Goal: Information Seeking & Learning: Check status

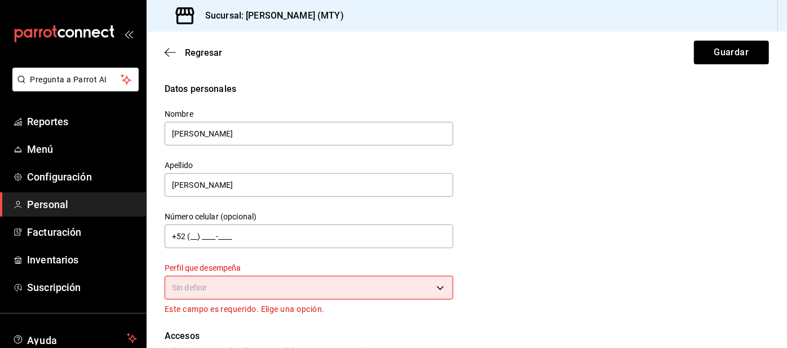
click at [405, 291] on body "Pregunta a Parrot AI Reportes Menú Configuración Personal Facturación Inventari…" at bounding box center [393, 174] width 787 height 348
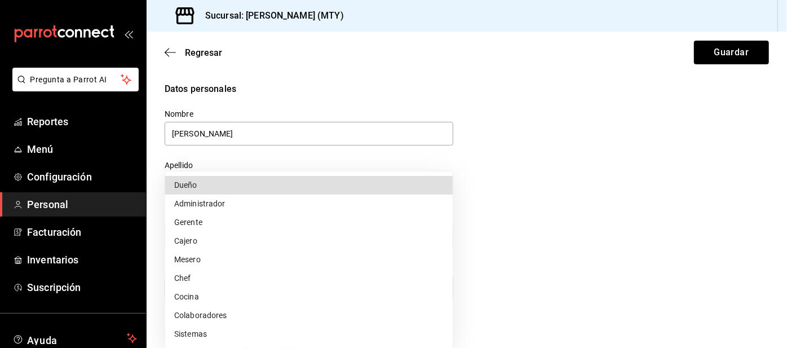
click at [206, 230] on li "Gerente" at bounding box center [309, 222] width 288 height 19
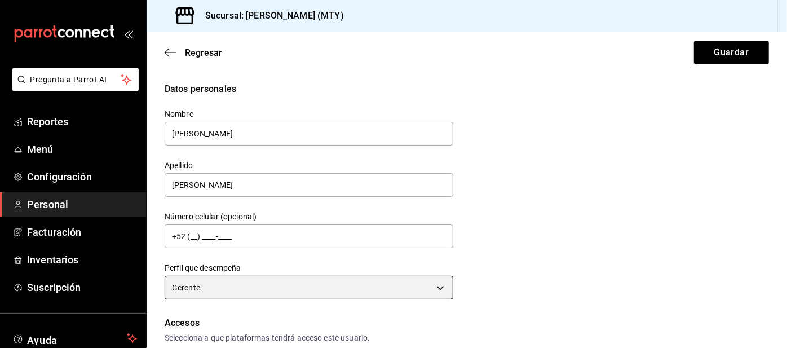
type input "MANAGER"
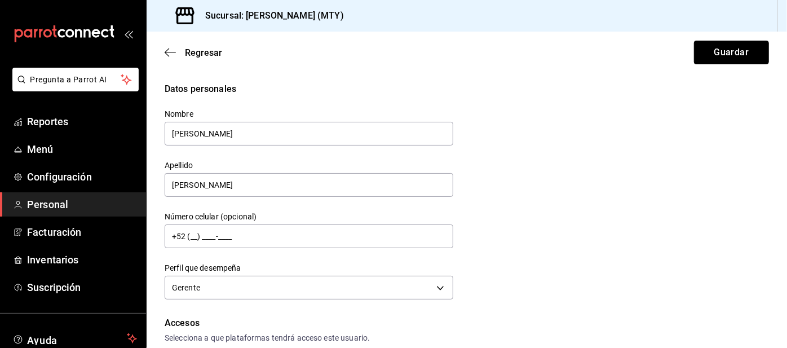
click at [715, 56] on button "Guardar" at bounding box center [731, 53] width 75 height 24
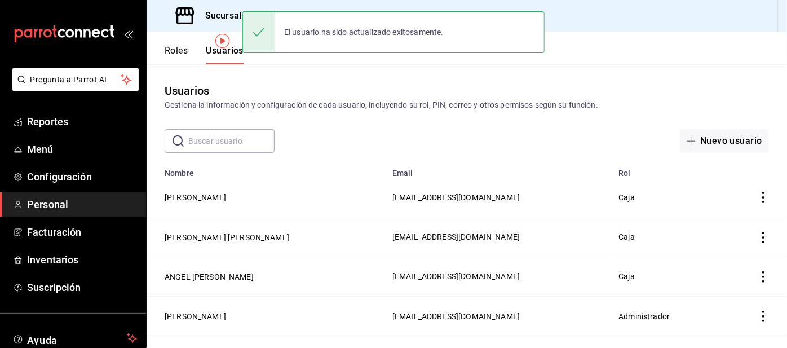
scroll to position [50, 0]
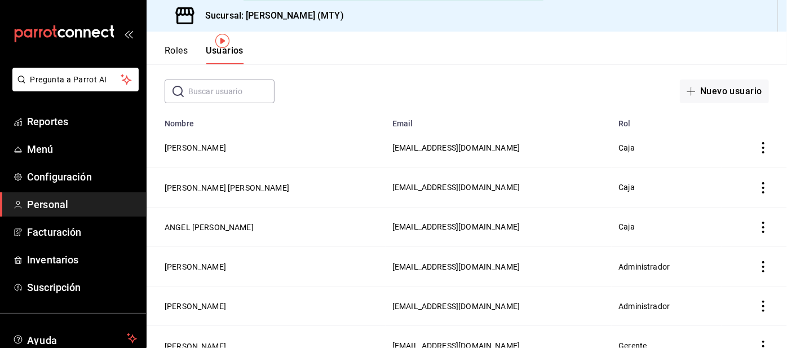
click at [217, 347] on button "[PERSON_NAME]" at bounding box center [195, 346] width 61 height 11
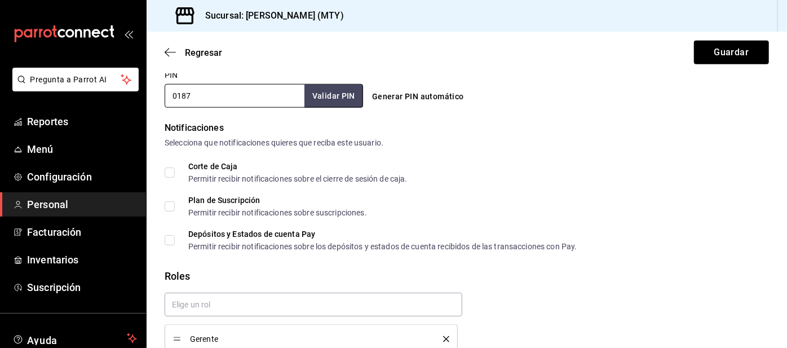
type input "0187"
click at [325, 93] on button "Validar PIN" at bounding box center [333, 96] width 60 height 24
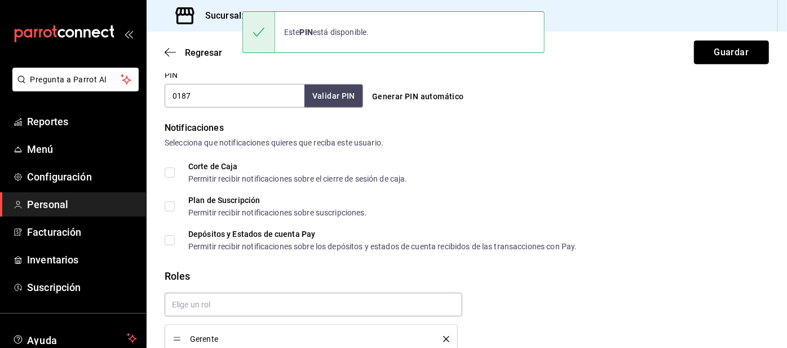
click at [719, 54] on button "Guardar" at bounding box center [731, 53] width 75 height 24
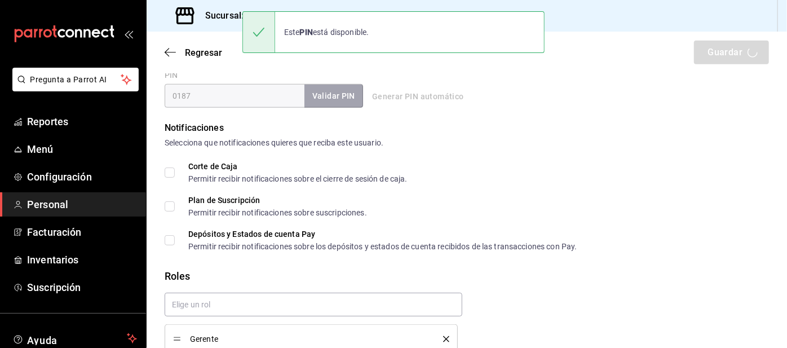
click at [724, 55] on div "Regresar Guardar" at bounding box center [467, 53] width 641 height 42
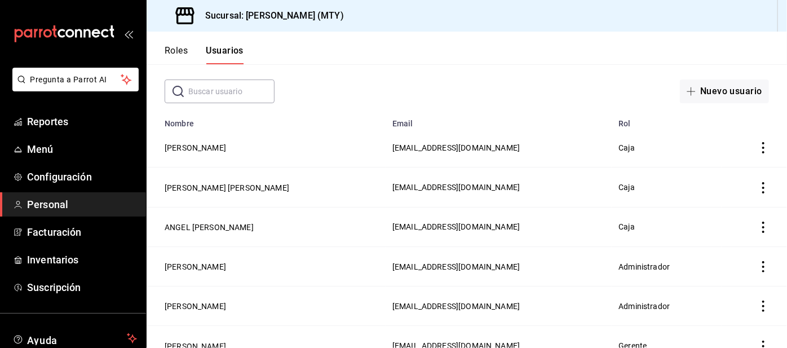
scroll to position [53, 0]
click at [242, 326] on td "[PERSON_NAME]" at bounding box center [266, 345] width 239 height 39
click at [217, 341] on button "[PERSON_NAME]" at bounding box center [195, 346] width 61 height 11
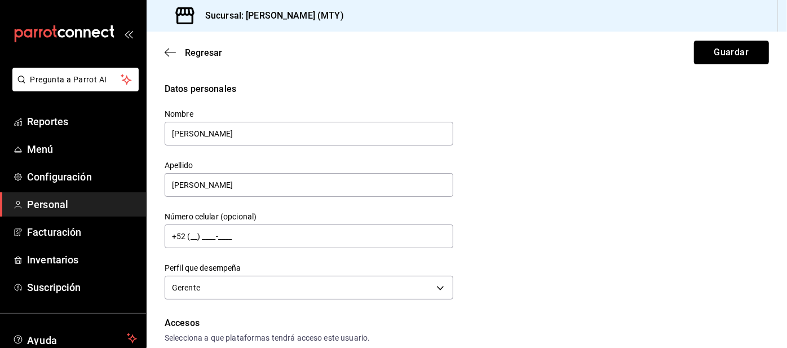
click at [709, 47] on button "Guardar" at bounding box center [731, 53] width 75 height 24
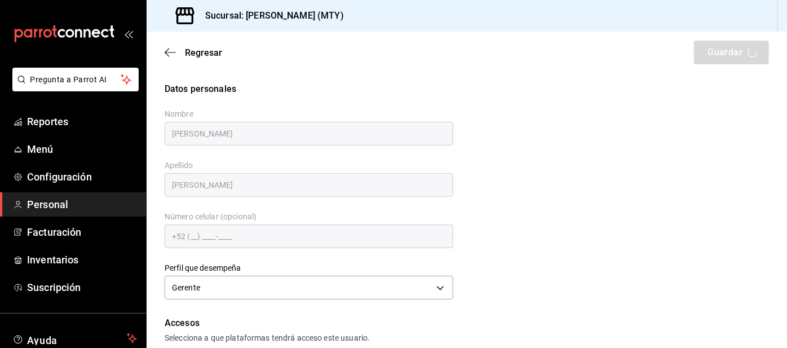
click at [718, 54] on div "Regresar Guardar" at bounding box center [467, 53] width 641 height 42
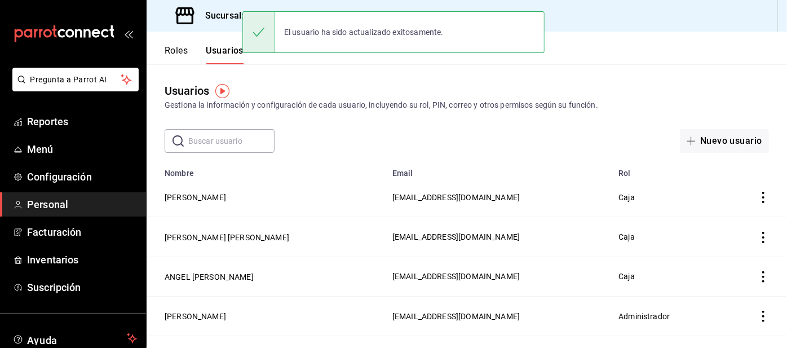
click at [71, 126] on span "Reportes" at bounding box center [82, 121] width 110 height 15
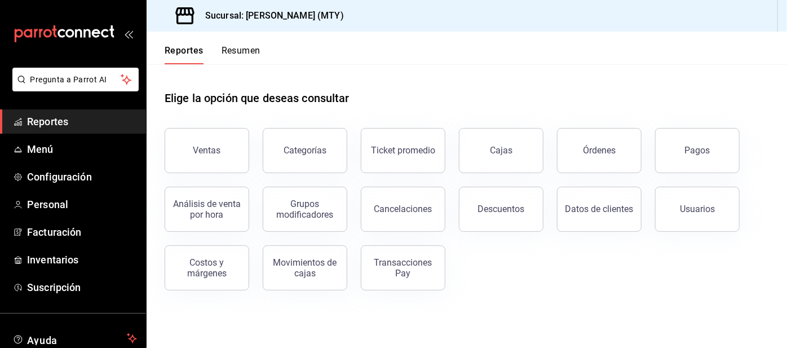
click at [241, 46] on button "Resumen" at bounding box center [241, 54] width 39 height 19
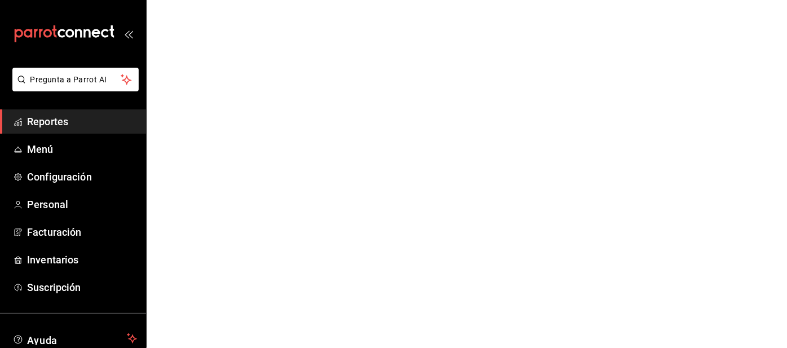
click at [229, 0] on html "Pregunta a Parrot AI Reportes Menú Configuración Personal Facturación Inventari…" at bounding box center [393, 0] width 787 height 0
click at [220, 0] on html "Pregunta a Parrot AI Reportes Menú Configuración Personal Facturación Inventari…" at bounding box center [393, 0] width 787 height 0
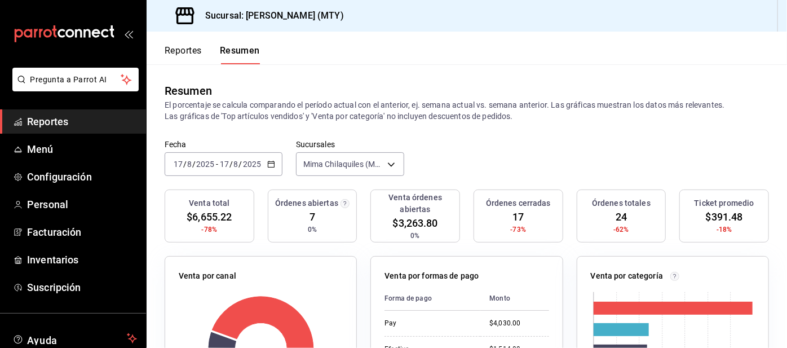
click at [236, 173] on div "[DATE] [DATE] - [DATE] [DATE]" at bounding box center [224, 164] width 118 height 24
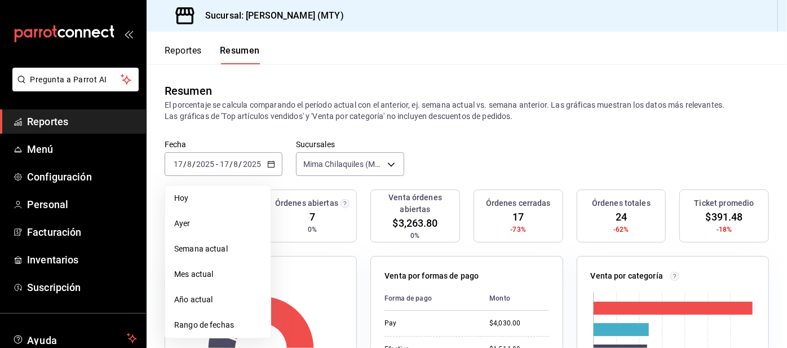
click at [237, 332] on li "Rango de fechas" at bounding box center [217, 325] width 105 height 25
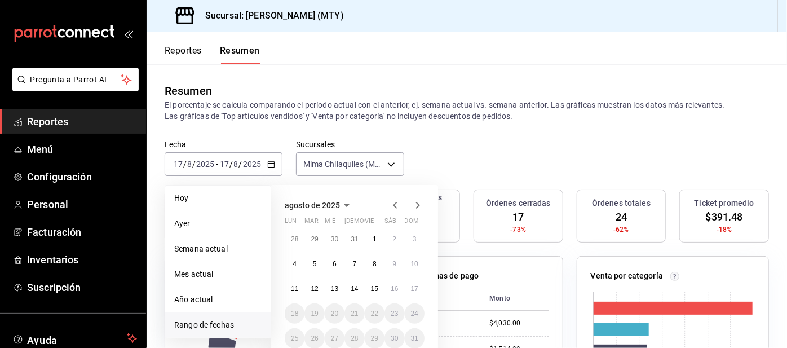
click at [236, 328] on span "Rango de fechas" at bounding box center [217, 325] width 87 height 12
click at [391, 205] on icon "button" at bounding box center [396, 206] width 14 height 14
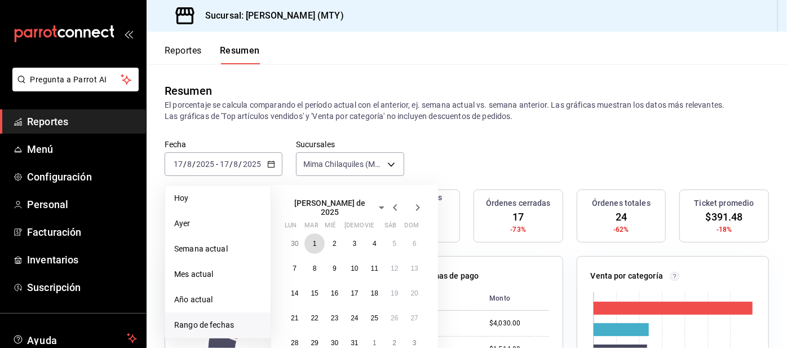
click at [307, 236] on button "1" at bounding box center [315, 244] width 20 height 20
click at [350, 344] on button "31" at bounding box center [355, 343] width 20 height 20
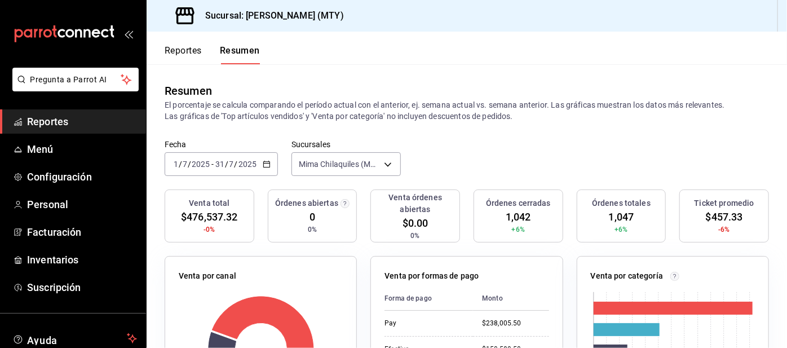
click at [257, 152] on div "[DATE] [DATE] - [DATE] [DATE]" at bounding box center [221, 164] width 113 height 24
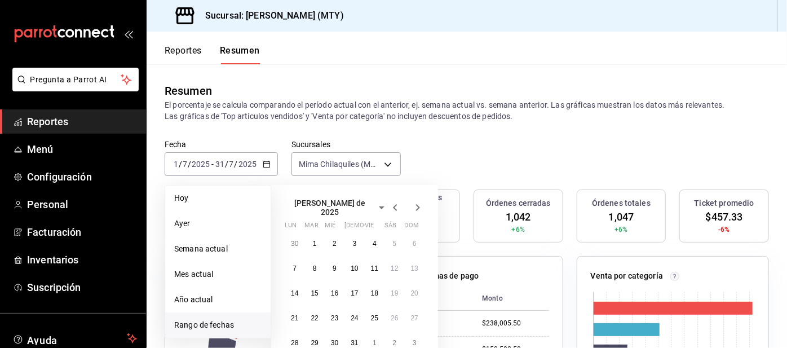
click at [418, 204] on icon "button" at bounding box center [418, 207] width 4 height 7
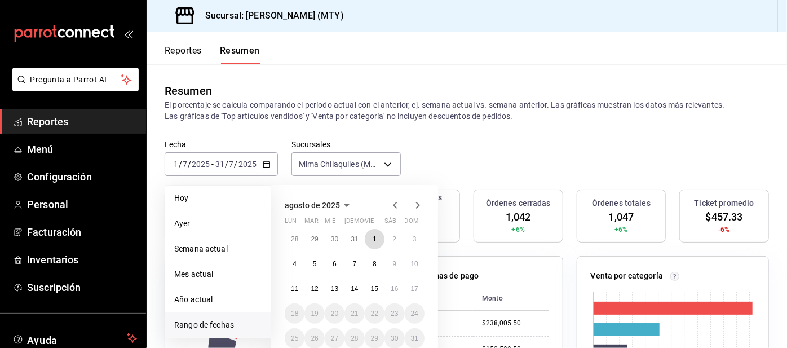
click at [370, 240] on button "1" at bounding box center [375, 239] width 20 height 20
click at [369, 293] on button "15" at bounding box center [375, 289] width 20 height 20
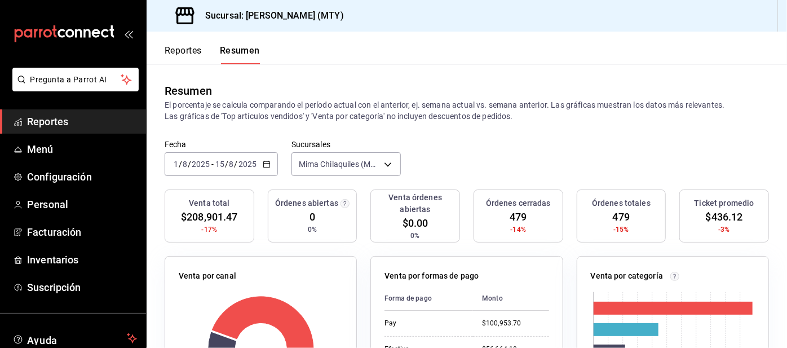
click at [266, 164] on icon "button" at bounding box center [267, 164] width 8 height 8
click at [276, 164] on div "[DATE] [DATE] - [DATE] [DATE]" at bounding box center [221, 164] width 113 height 24
click at [266, 163] on \(Stroke\) "button" at bounding box center [266, 163] width 6 height 1
click at [266, 164] on icon "button" at bounding box center [267, 164] width 8 height 8
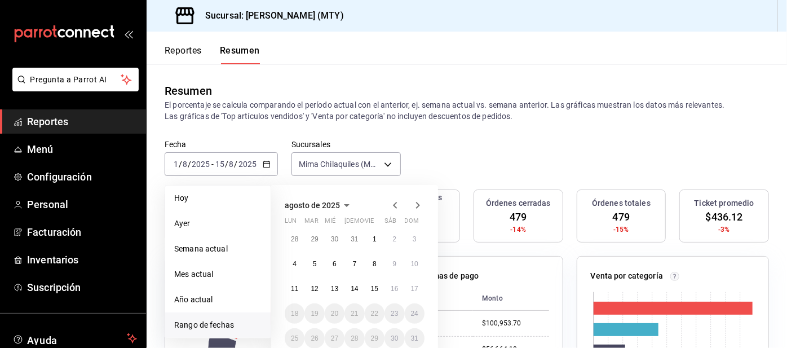
click at [226, 326] on span "Rango de fechas" at bounding box center [217, 325] width 87 height 12
click at [394, 208] on icon "button" at bounding box center [396, 206] width 14 height 14
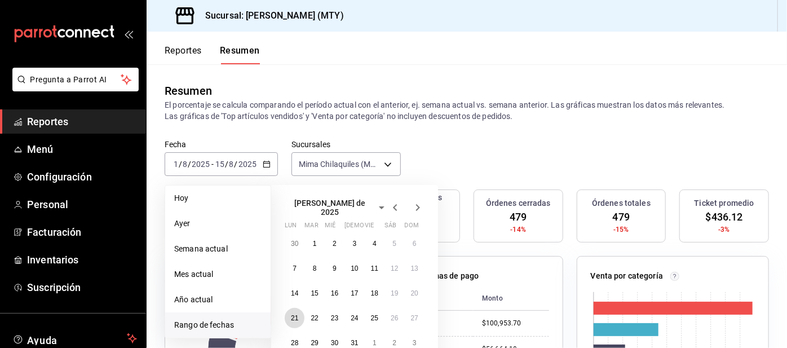
click at [287, 319] on button "21" at bounding box center [295, 318] width 20 height 20
click at [414, 314] on abbr "27" at bounding box center [414, 318] width 7 height 8
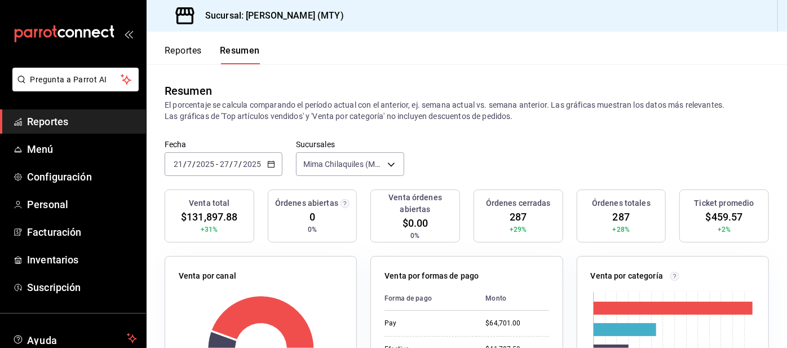
click at [270, 166] on icon "button" at bounding box center [271, 164] width 8 height 8
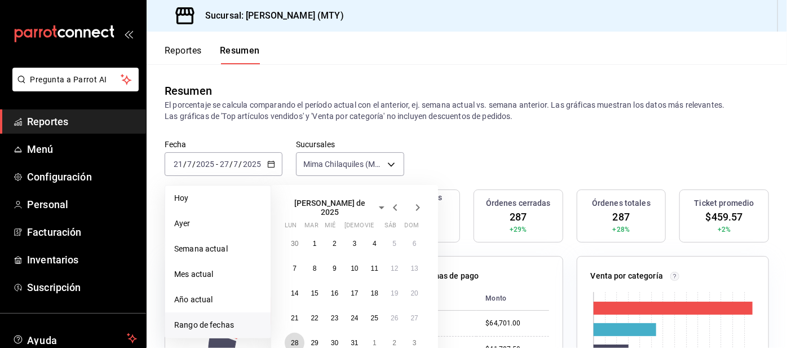
click at [287, 345] on button "28" at bounding box center [295, 343] width 20 height 20
click at [418, 206] on icon "button" at bounding box center [418, 208] width 14 height 14
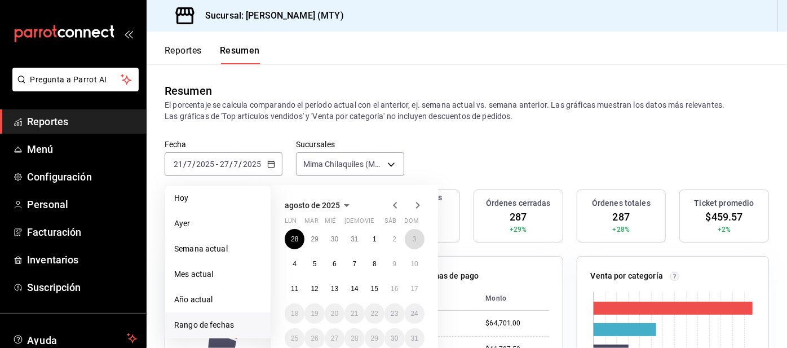
click at [412, 237] on button "3" at bounding box center [415, 239] width 20 height 20
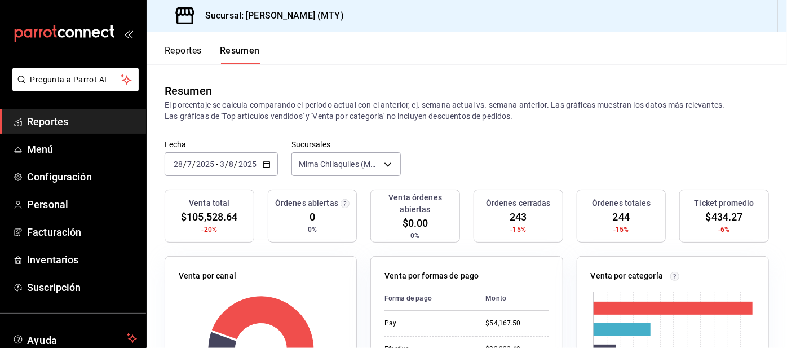
click at [263, 166] on icon "button" at bounding box center [267, 164] width 8 height 8
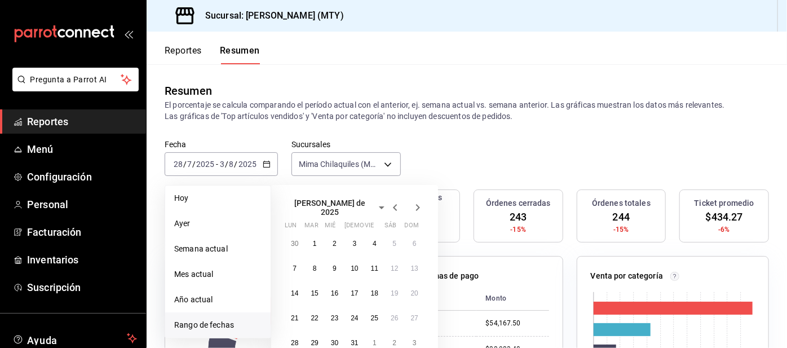
click at [390, 203] on icon "button" at bounding box center [396, 208] width 14 height 14
click at [389, 210] on icon "button" at bounding box center [396, 206] width 14 height 14
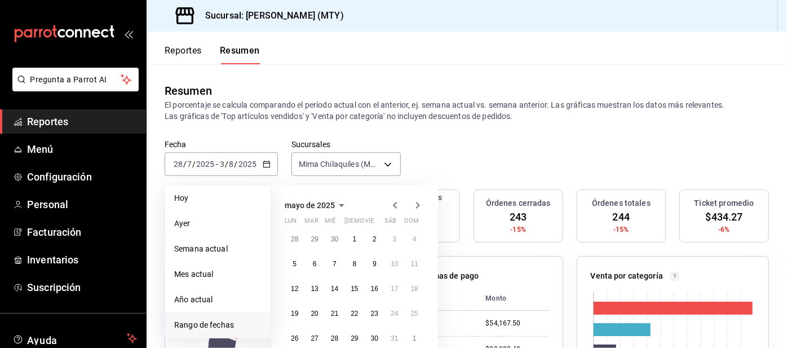
click at [389, 210] on icon "button" at bounding box center [396, 206] width 14 height 14
click at [389, 209] on icon "button" at bounding box center [396, 206] width 14 height 14
click at [390, 208] on icon "button" at bounding box center [396, 206] width 14 height 14
click at [389, 204] on icon "button" at bounding box center [396, 206] width 14 height 14
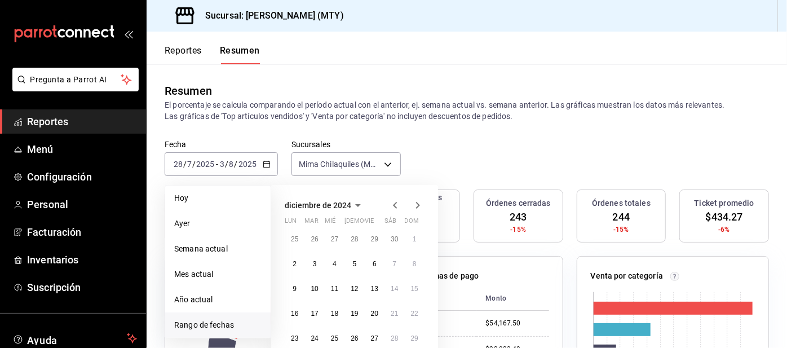
click at [389, 205] on icon "button" at bounding box center [396, 206] width 14 height 14
click at [389, 206] on icon "button" at bounding box center [396, 206] width 14 height 14
click at [389, 210] on icon "button" at bounding box center [396, 206] width 14 height 14
click at [389, 206] on icon "button" at bounding box center [396, 206] width 14 height 14
click at [389, 208] on icon "button" at bounding box center [396, 206] width 14 height 14
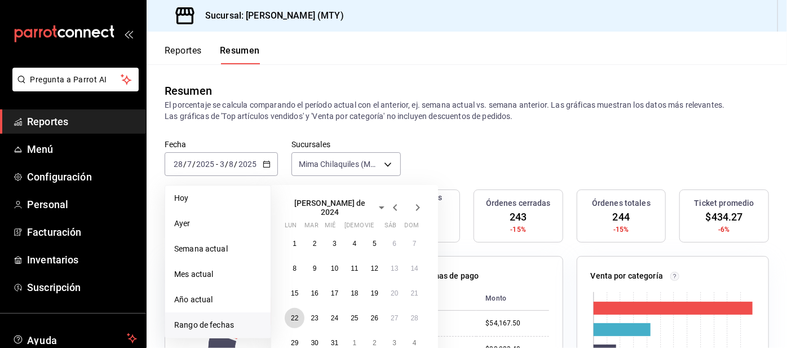
click at [291, 314] on abbr "22" at bounding box center [294, 318] width 7 height 8
click at [423, 313] on button "28" at bounding box center [415, 318] width 20 height 20
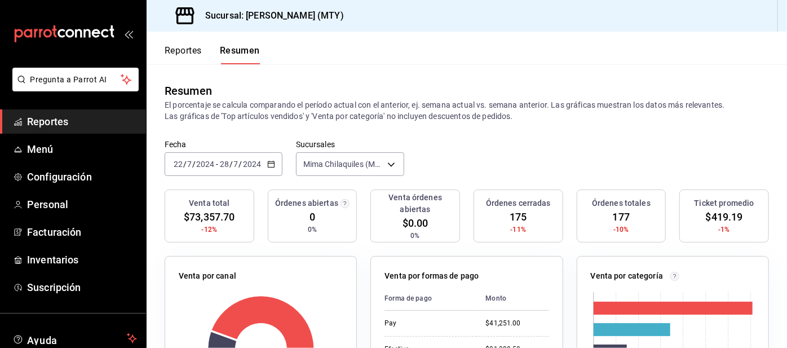
click at [270, 164] on icon "button" at bounding box center [271, 164] width 8 height 8
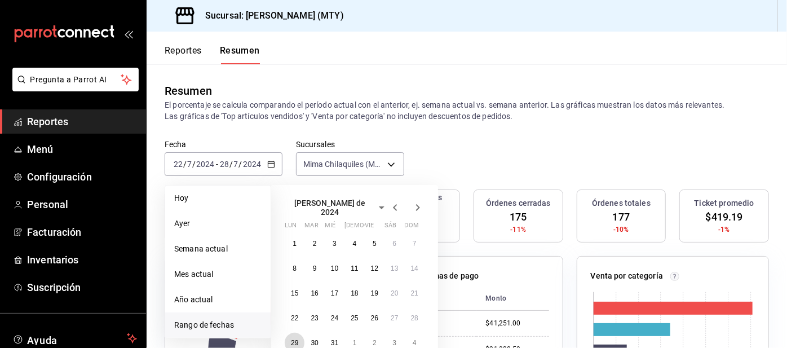
click at [289, 338] on button "29" at bounding box center [295, 343] width 20 height 20
click at [412, 206] on icon "button" at bounding box center [418, 208] width 14 height 14
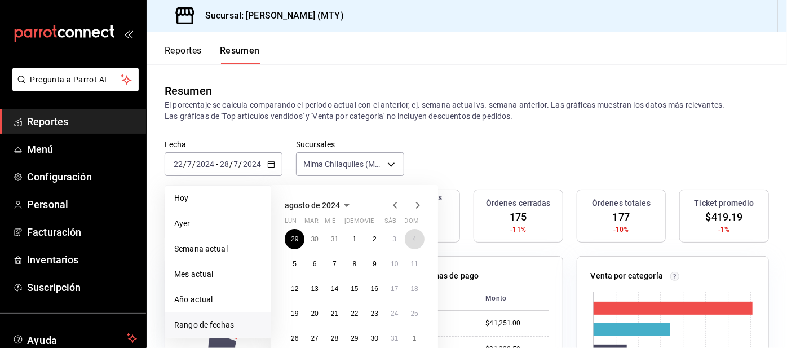
click at [406, 235] on button "4" at bounding box center [415, 239] width 20 height 20
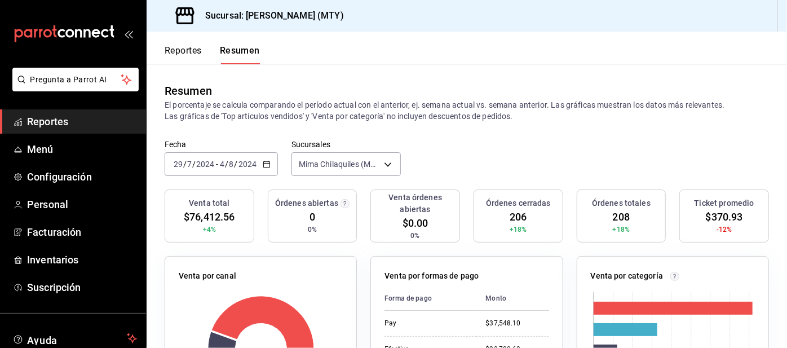
click at [269, 161] on \(Stroke\) "button" at bounding box center [269, 161] width 1 height 1
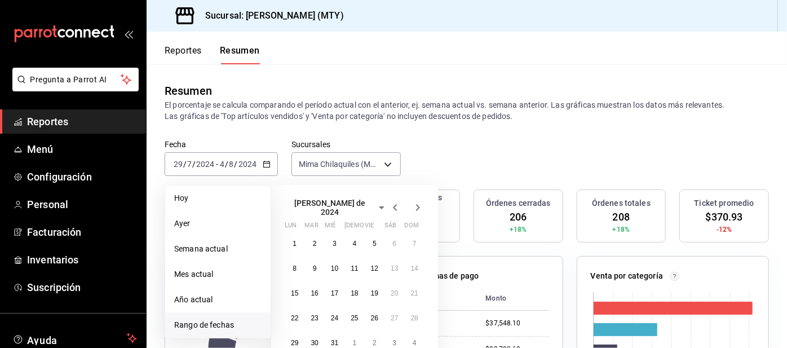
click at [423, 209] on icon "button" at bounding box center [418, 208] width 14 height 14
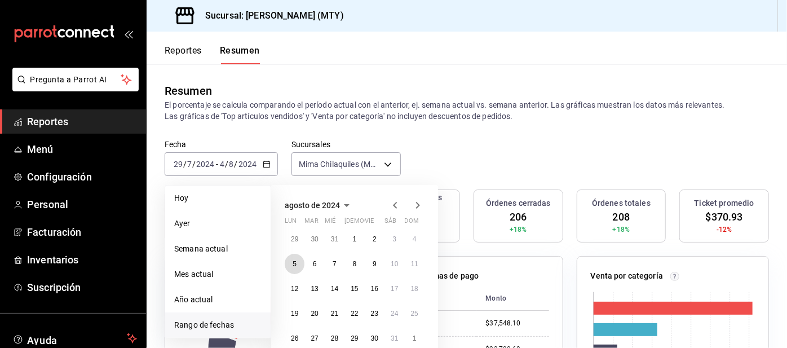
click at [288, 265] on button "5" at bounding box center [295, 264] width 20 height 20
click at [409, 263] on button "11" at bounding box center [415, 264] width 20 height 20
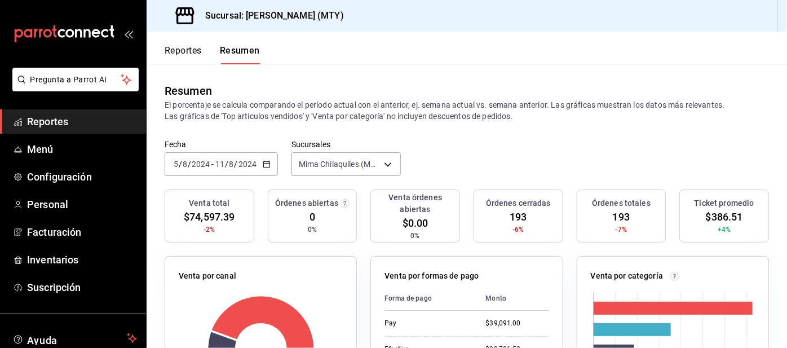
click at [269, 161] on \(Stroke\) "button" at bounding box center [269, 161] width 1 height 1
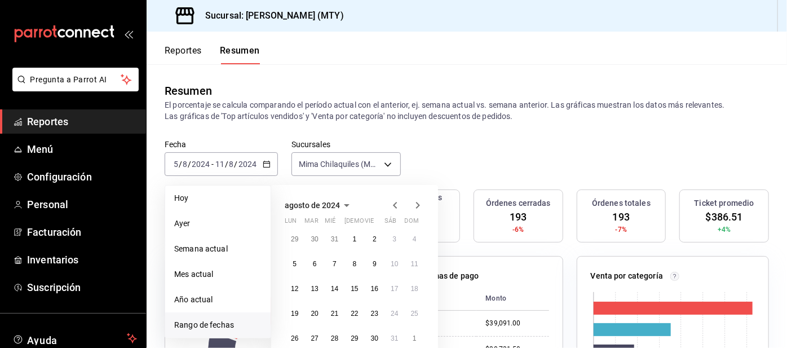
click at [420, 206] on icon "button" at bounding box center [418, 206] width 14 height 14
click at [416, 206] on icon "button" at bounding box center [418, 206] width 14 height 14
click at [420, 209] on icon "button" at bounding box center [418, 206] width 14 height 14
click at [424, 209] on icon "button" at bounding box center [418, 206] width 14 height 14
click at [424, 210] on icon "button" at bounding box center [418, 206] width 14 height 14
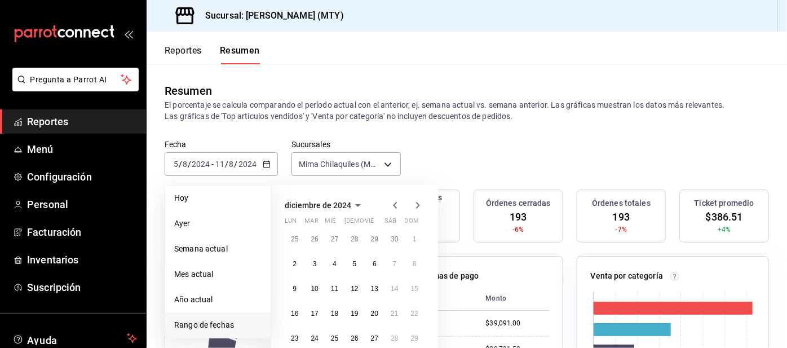
click at [423, 209] on icon "button" at bounding box center [418, 206] width 14 height 14
click at [423, 206] on icon "button" at bounding box center [418, 206] width 14 height 14
click at [424, 210] on icon "button" at bounding box center [418, 206] width 14 height 14
click at [432, 213] on div "marzo de 2025 lun mar [PERSON_NAME] vie sáb dom 24 25 26 27 28 1 2 3 4 5 6 7 8 …" at bounding box center [354, 286] width 167 height 202
click at [435, 212] on div "abril de 2025 lun mar [PERSON_NAME] vie sáb dom 31 1 2 3 4 5 6 7 8 9 10 11 12 1…" at bounding box center [354, 273] width 167 height 177
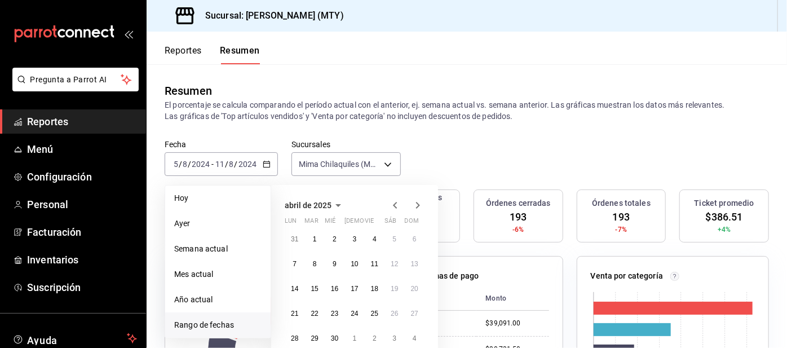
click at [431, 212] on div "abril de 2025 lun mar [PERSON_NAME] vie sáb dom 31 1 2 3 4 5 6 7 8 9 10 11 12 1…" at bounding box center [354, 273] width 167 height 177
click at [431, 214] on div "abril de 2025 lun mar [PERSON_NAME] vie sáb dom 31 1 2 3 4 5 6 7 8 9 10 11 12 1…" at bounding box center [354, 273] width 167 height 177
click at [424, 209] on icon "button" at bounding box center [418, 206] width 14 height 14
click at [434, 213] on div "mayo de 2025 lun mar [PERSON_NAME] vie sáb dom 28 29 30 1 2 3 4 5 6 7 8 9 10 11…" at bounding box center [354, 273] width 167 height 177
click at [420, 200] on icon "button" at bounding box center [418, 206] width 14 height 14
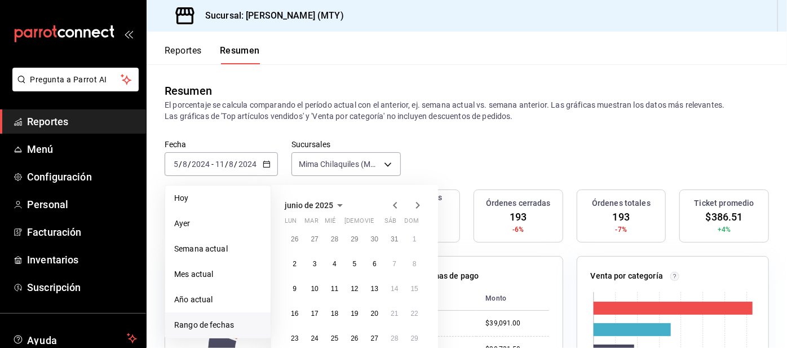
click at [421, 199] on icon "button" at bounding box center [418, 206] width 14 height 14
click at [418, 201] on icon "button" at bounding box center [418, 208] width 14 height 14
click at [294, 265] on abbr "4" at bounding box center [295, 264] width 4 height 8
click at [416, 263] on abbr "10" at bounding box center [414, 264] width 7 height 8
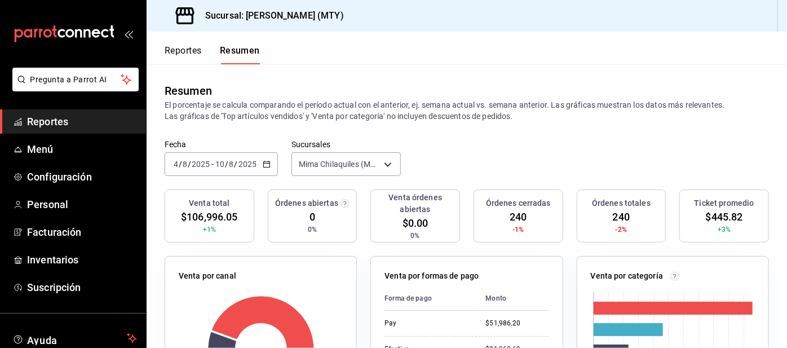
click at [265, 161] on \(Stroke\) "button" at bounding box center [265, 161] width 1 height 1
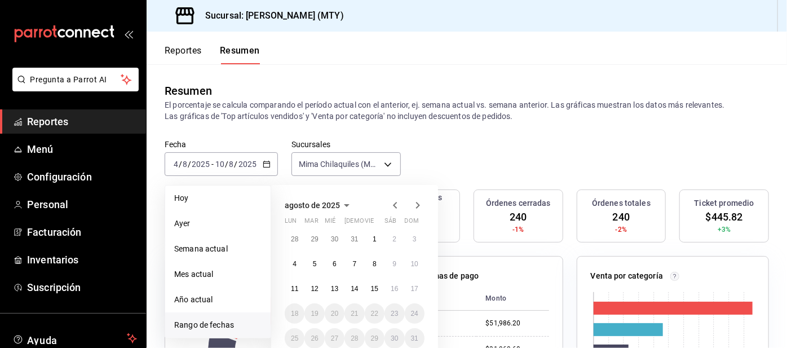
click at [208, 191] on li "Hoy" at bounding box center [217, 198] width 105 height 25
